Goal: Task Accomplishment & Management: Manage account settings

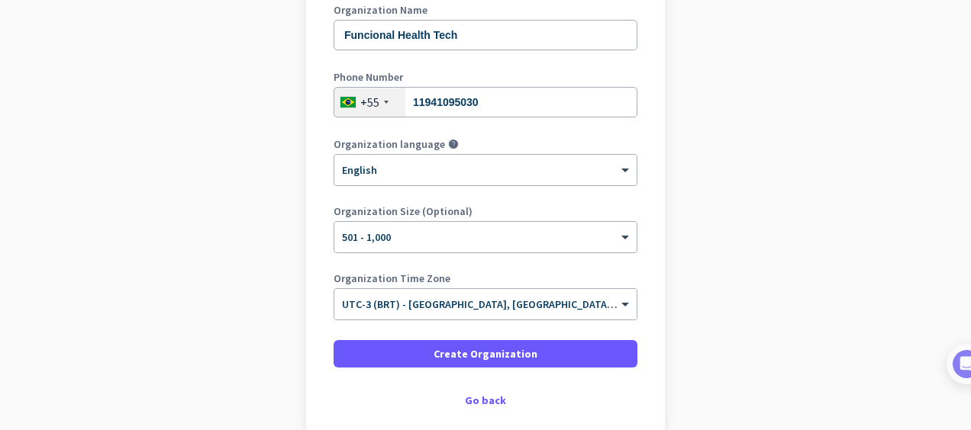
scroll to position [305, 0]
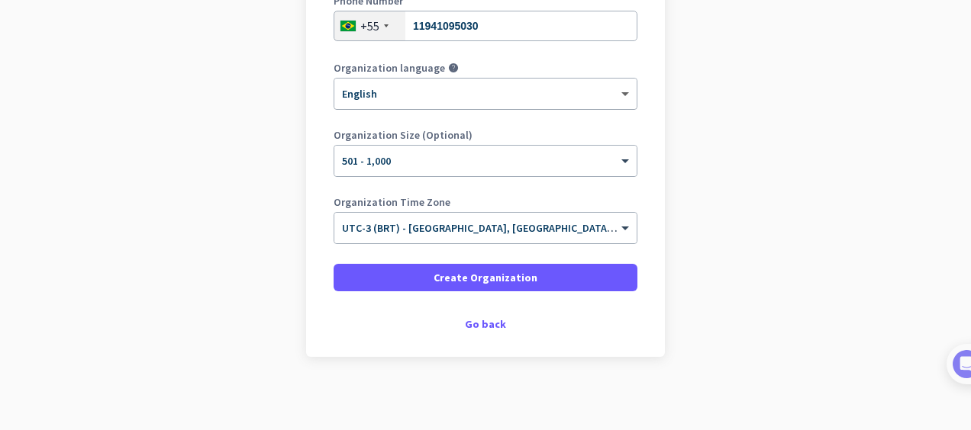
click at [620, 92] on span at bounding box center [626, 94] width 19 height 13
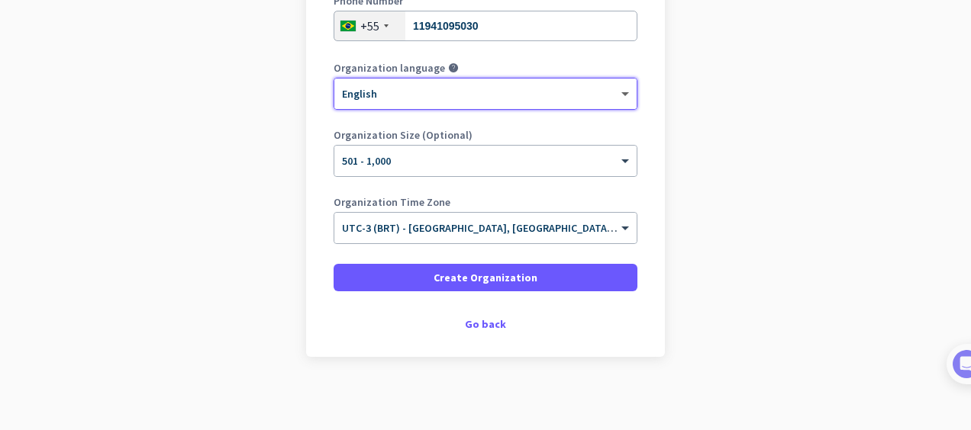
click at [620, 92] on span at bounding box center [626, 94] width 19 height 13
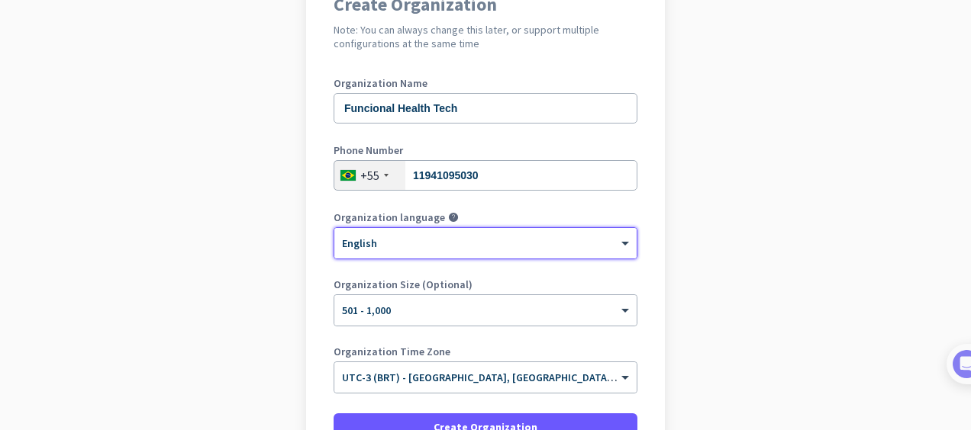
scroll to position [308, 0]
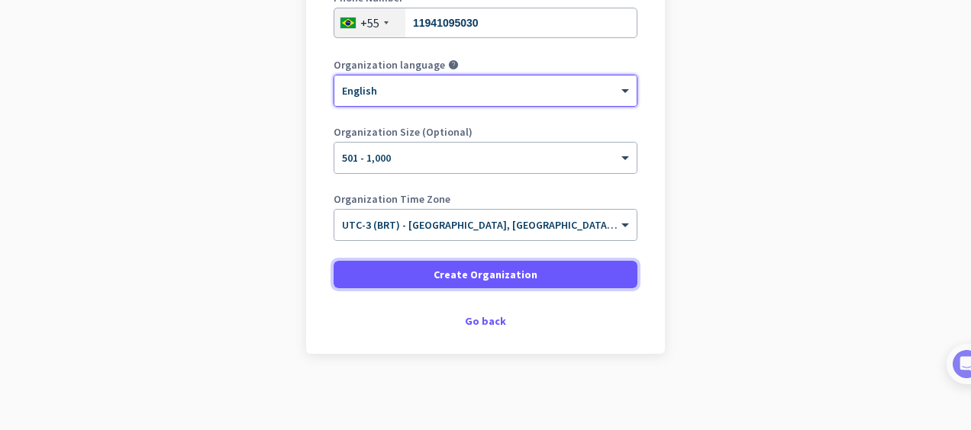
click at [495, 273] on span "Create Organization" at bounding box center [485, 274] width 104 height 15
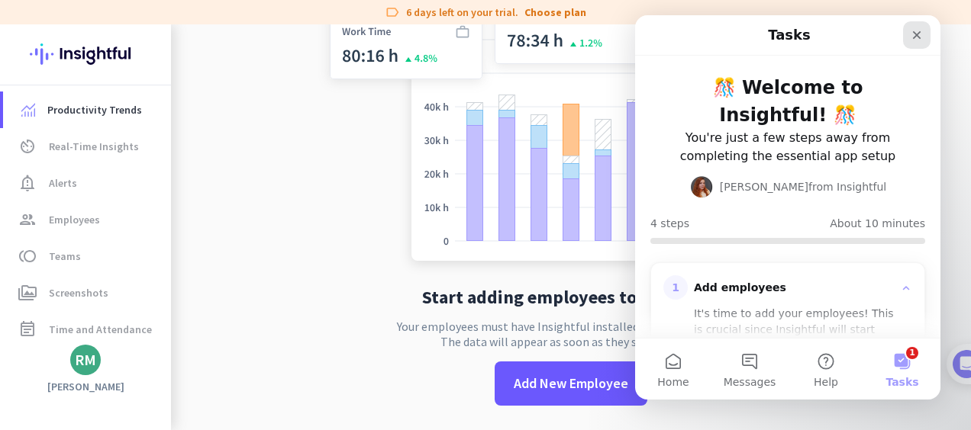
click at [919, 37] on icon "Close" at bounding box center [917, 35] width 8 height 8
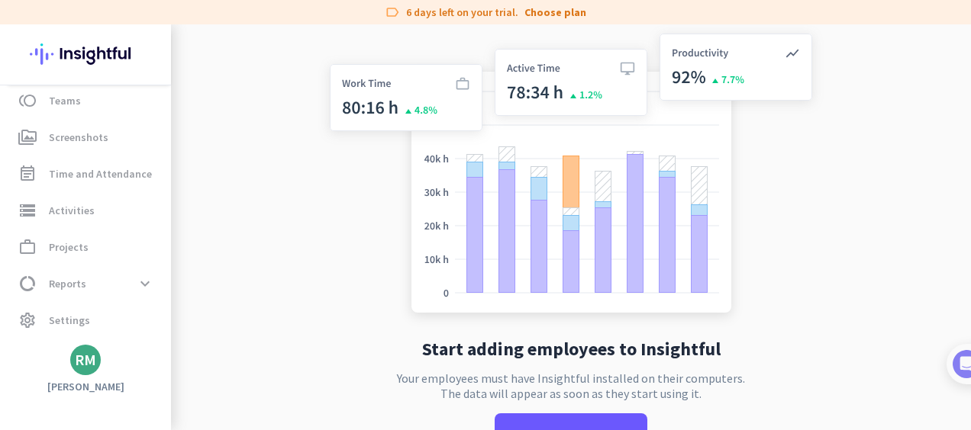
scroll to position [52, 0]
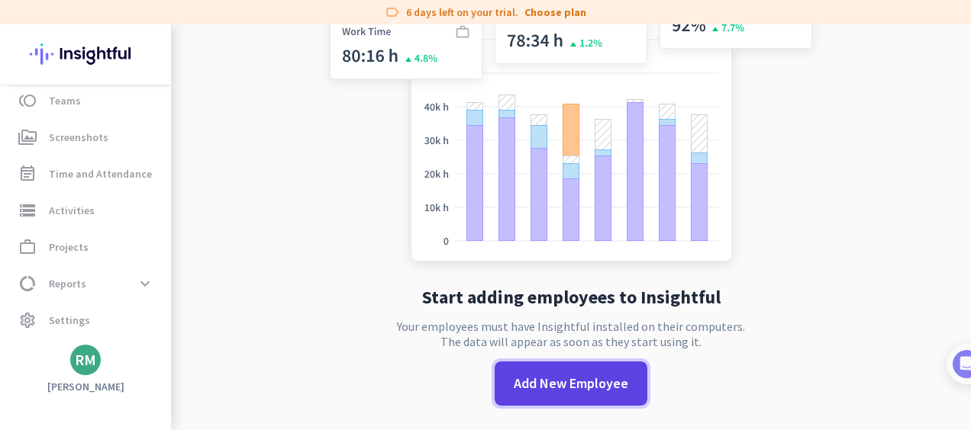
click at [561, 386] on span "Add New Employee" at bounding box center [571, 384] width 114 height 20
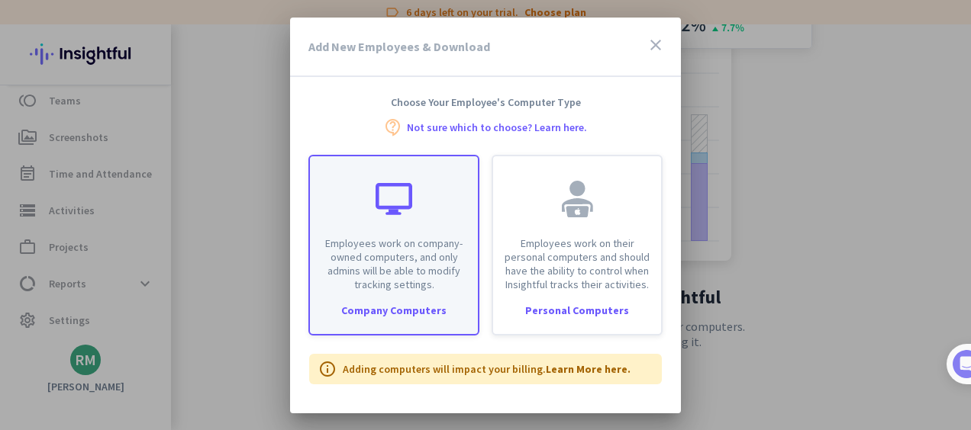
click at [396, 309] on div "Company Computers" at bounding box center [394, 310] width 168 height 11
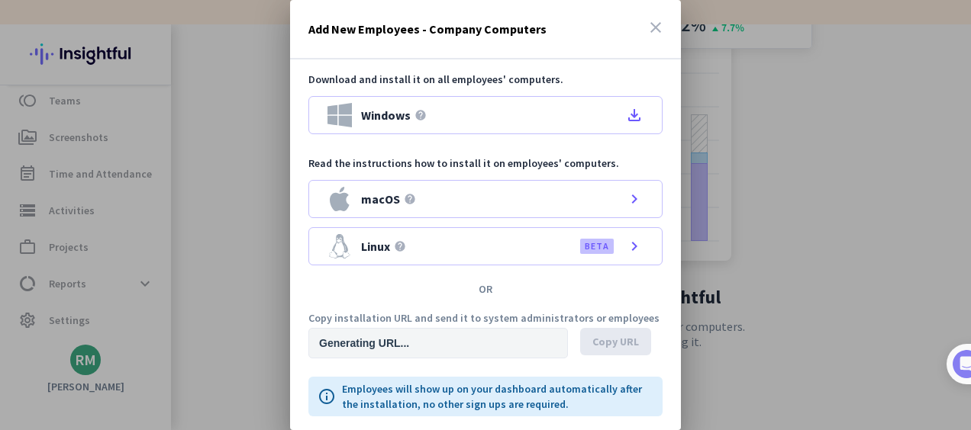
type input "[URL][DOMAIN_NAME]"
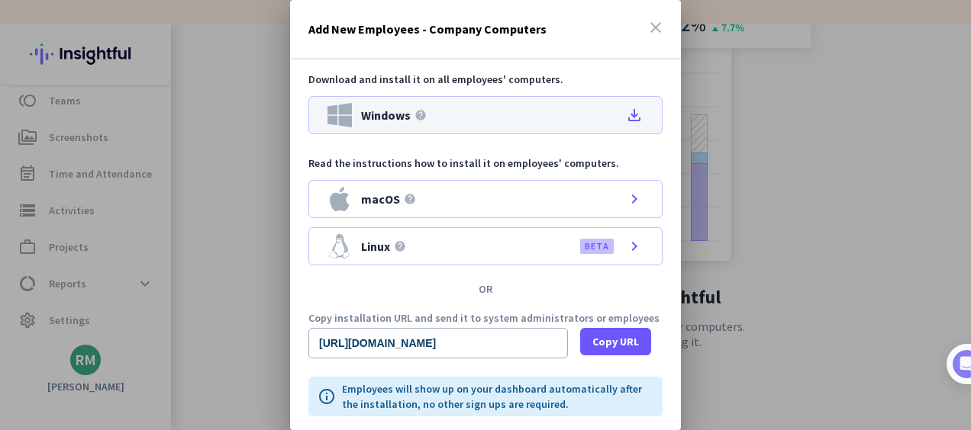
click at [630, 111] on icon "file_download" at bounding box center [634, 115] width 18 height 18
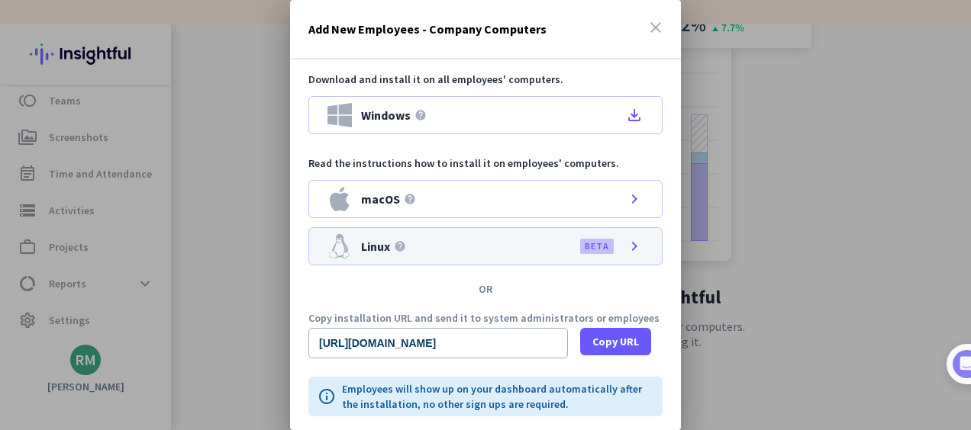
click at [629, 246] on icon "chevron_right" at bounding box center [634, 246] width 18 height 18
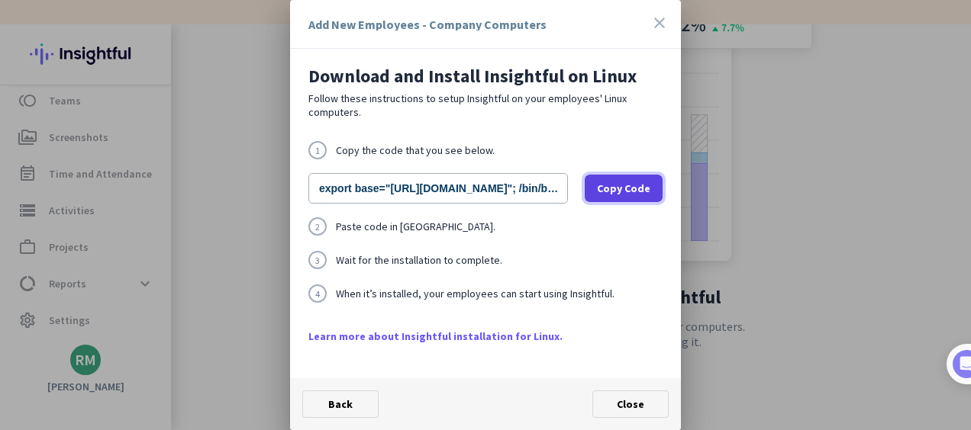
click at [621, 195] on button "Copy Code" at bounding box center [623, 188] width 78 height 27
click at [637, 403] on span "Close" at bounding box center [630, 405] width 27 height 14
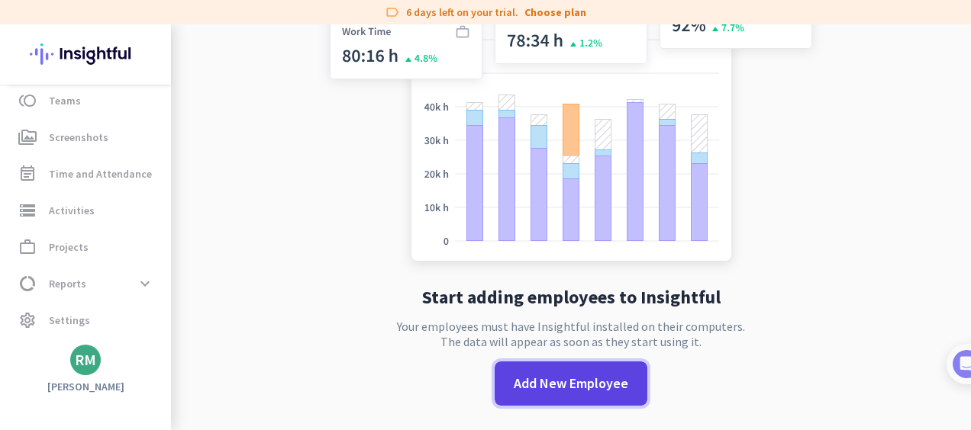
click at [586, 378] on span "Add New Employee" at bounding box center [571, 384] width 114 height 20
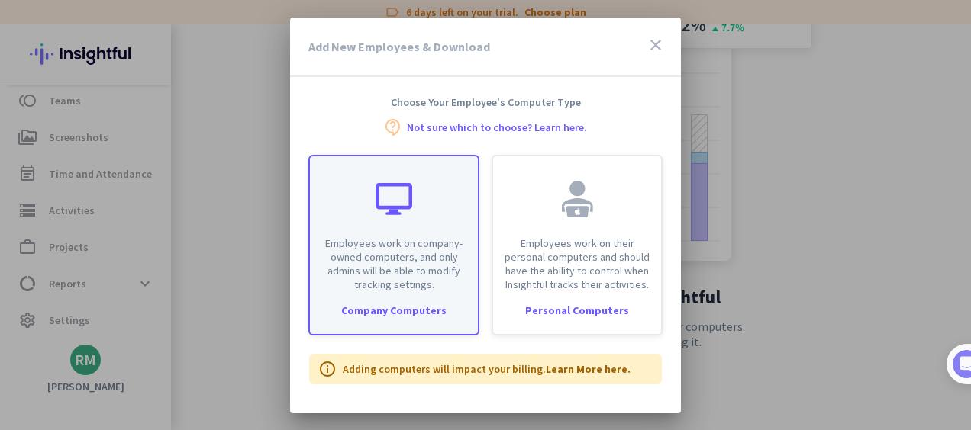
click at [410, 256] on p "Employees work on company-owned computers, and only admins will be able to modi…" at bounding box center [394, 264] width 150 height 55
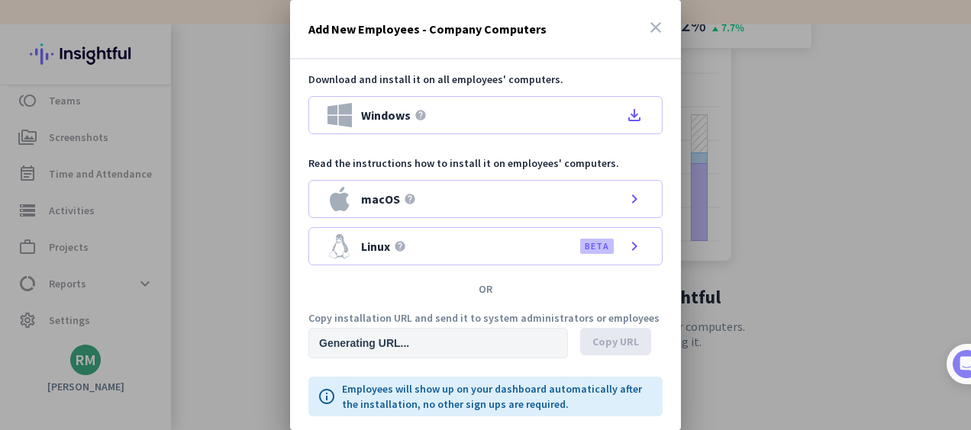
type input "[URL][DOMAIN_NAME]"
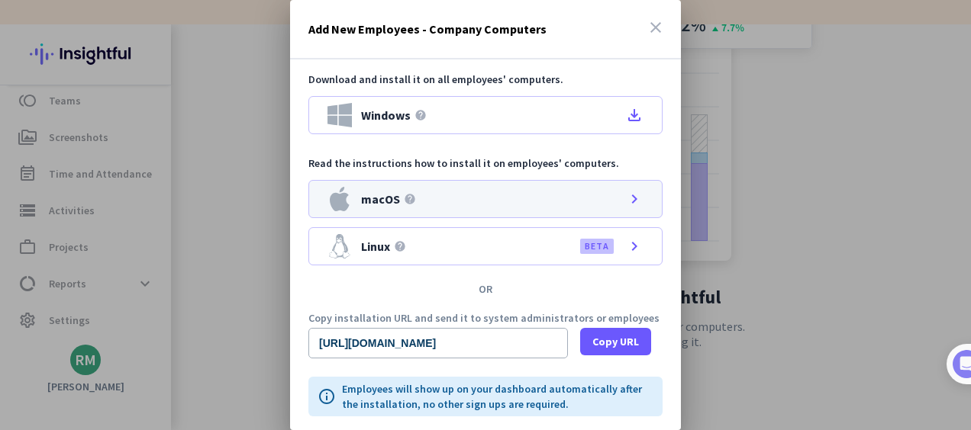
click at [632, 197] on icon "chevron_right" at bounding box center [634, 199] width 18 height 18
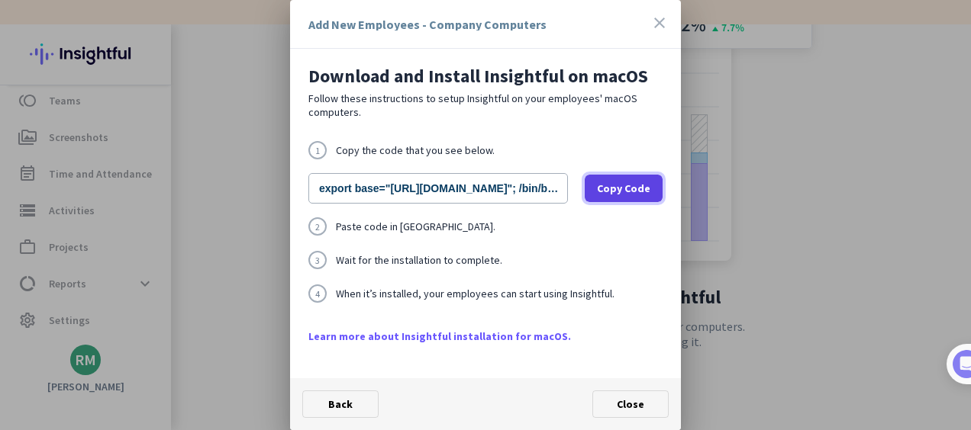
click at [636, 188] on span "Copy Code" at bounding box center [623, 188] width 53 height 15
click at [661, 18] on icon "close" at bounding box center [659, 23] width 18 height 18
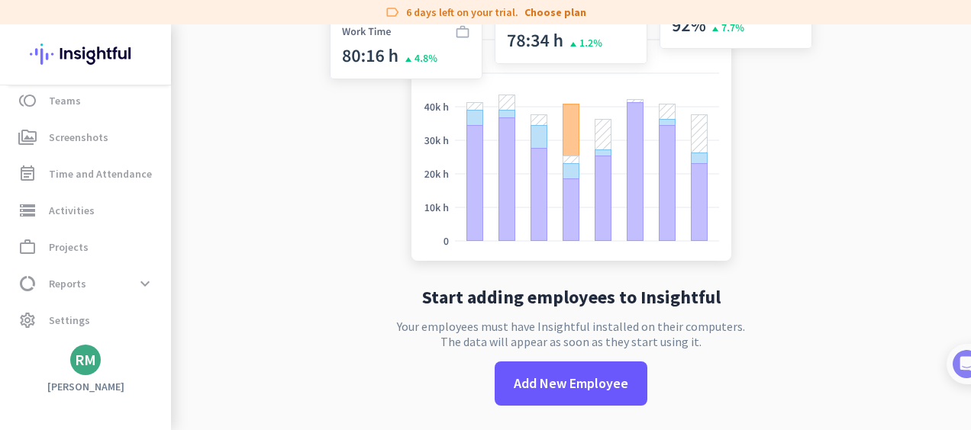
scroll to position [0, 0]
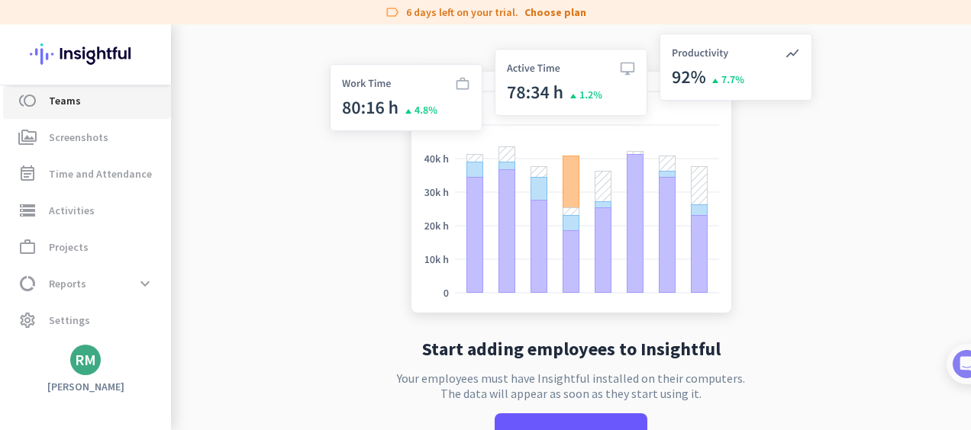
click at [78, 104] on span "Teams" at bounding box center [65, 101] width 32 height 18
